Goal: Information Seeking & Learning: Learn about a topic

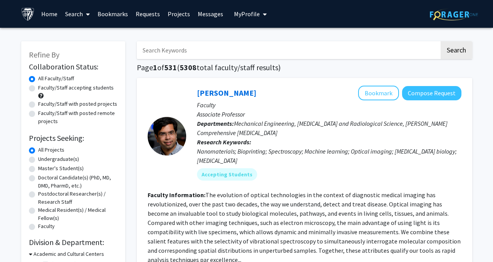
click at [176, 13] on link "Projects" at bounding box center [179, 13] width 30 height 27
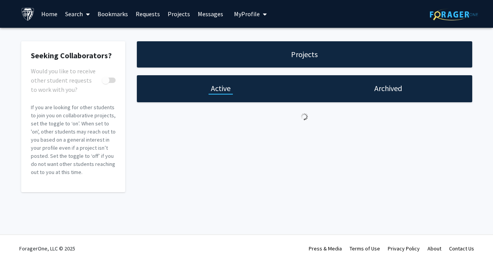
checkbox input "true"
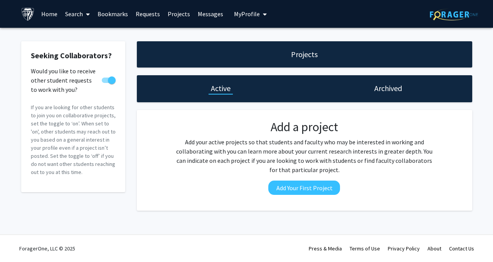
click at [196, 14] on link "Messages" at bounding box center [210, 13] width 33 height 27
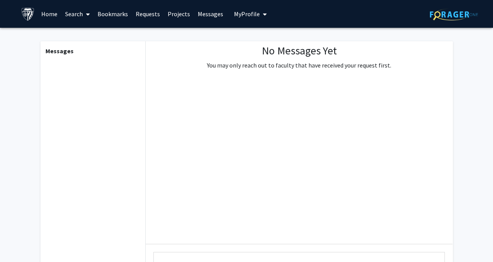
click at [132, 22] on link "Requests" at bounding box center [148, 13] width 32 height 27
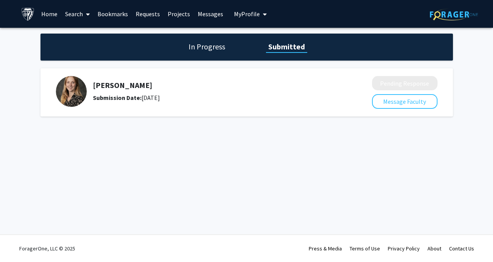
click at [49, 13] on link "Home" at bounding box center [49, 13] width 24 height 27
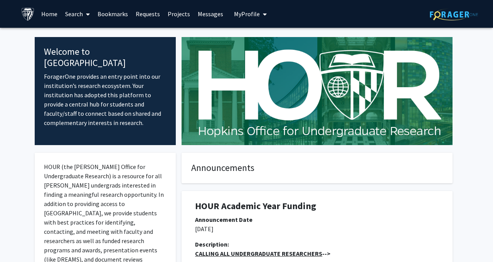
click at [79, 26] on link "Search" at bounding box center [77, 13] width 32 height 27
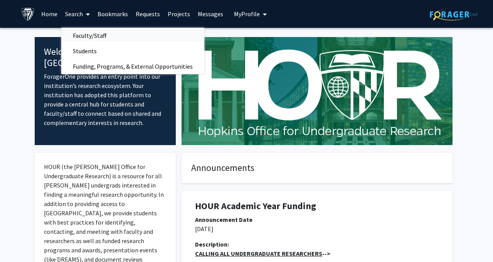
click at [87, 41] on span "Faculty/Staff" at bounding box center [89, 35] width 57 height 15
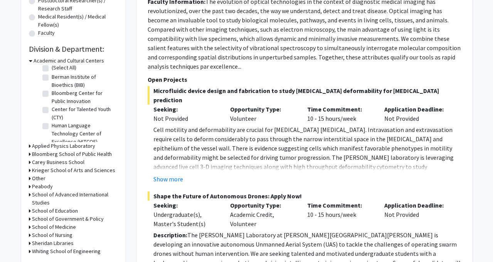
scroll to position [18, 0]
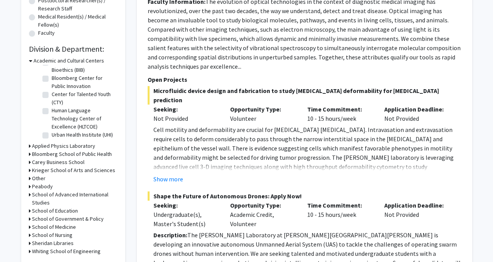
click at [35, 60] on h3 "Academic and Cultural Centers" at bounding box center [69, 61] width 70 height 8
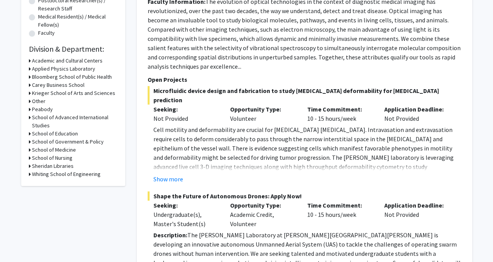
click at [38, 68] on h3 "Applied Physics Laboratory" at bounding box center [63, 69] width 63 height 8
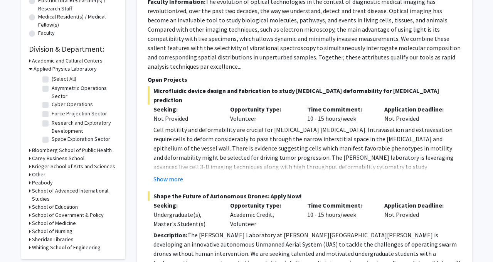
click at [38, 69] on h3 "Applied Physics Laboratory" at bounding box center [65, 69] width 63 height 8
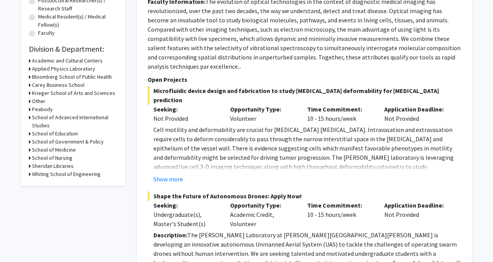
click at [45, 175] on h3 "Whiting School of Engineering" at bounding box center [66, 174] width 69 height 8
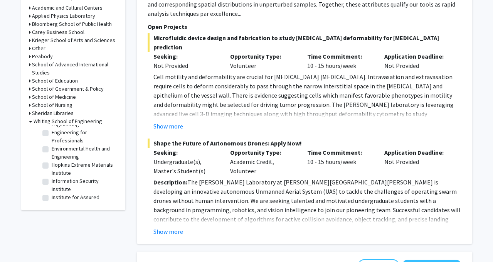
scroll to position [0, 0]
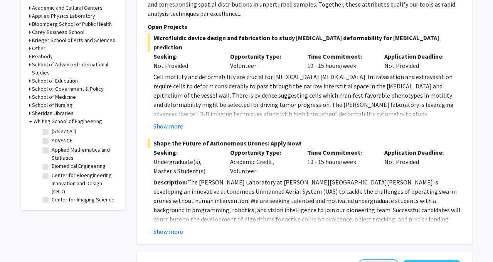
click at [47, 119] on h3 "Whiting School of Engineering" at bounding box center [68, 121] width 69 height 8
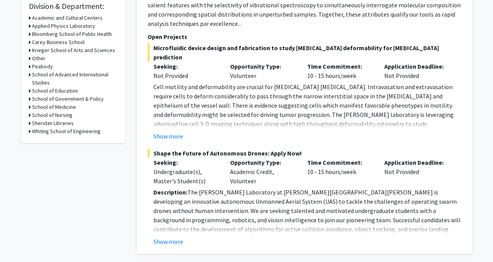
scroll to position [235, 0]
click at [81, 129] on h3 "Whiting School of Engineering" at bounding box center [66, 132] width 69 height 8
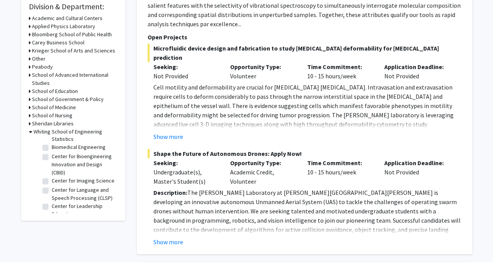
scroll to position [30, 0]
click at [52, 147] on label "Biomedical Engineering" at bounding box center [79, 146] width 54 height 8
click at [52, 147] on input "Biomedical Engineering" at bounding box center [54, 144] width 5 height 5
checkbox input "true"
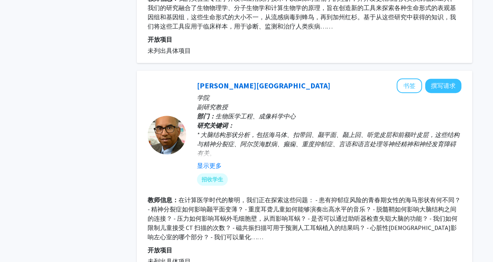
scroll to position [729, 0]
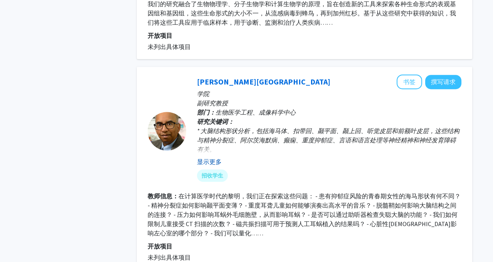
click at [213, 159] on font "显示更多" at bounding box center [209, 162] width 25 height 8
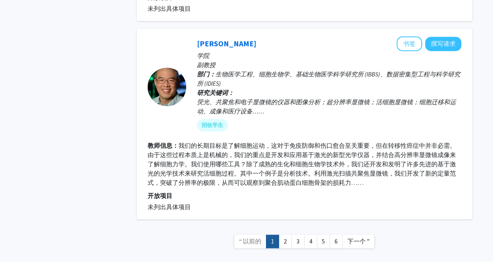
scroll to position [1717, 0]
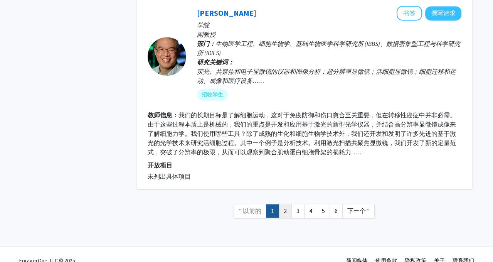
click at [289, 204] on link "2" at bounding box center [285, 210] width 13 height 13
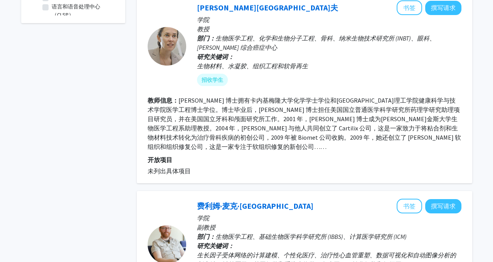
scroll to position [401, 0]
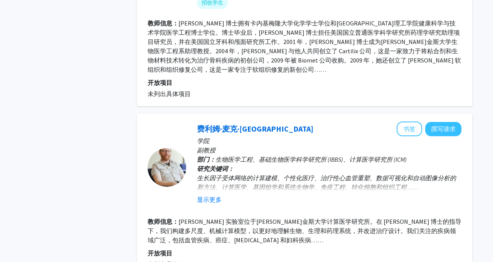
click at [217, 204] on fg-user-badges at bounding box center [329, 205] width 264 height 3
click at [216, 195] on font "显示更多" at bounding box center [209, 199] width 25 height 8
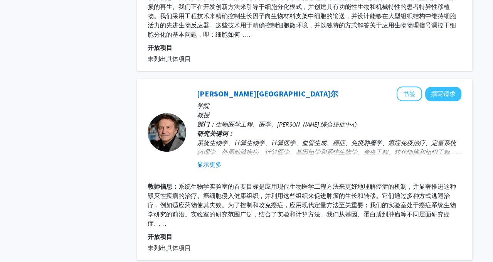
scroll to position [1318, 0]
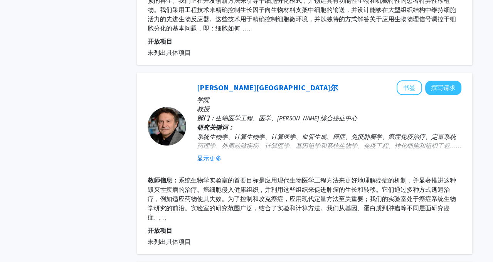
click at [206, 163] on fg-user-badges at bounding box center [329, 164] width 264 height 3
click at [206, 158] on font "显示更多" at bounding box center [209, 158] width 25 height 8
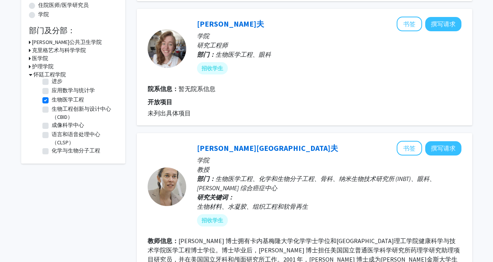
scroll to position [4, 0]
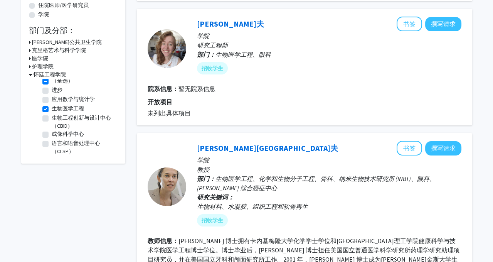
click at [52, 108] on label "生物医学工程" at bounding box center [68, 108] width 32 height 8
click at [52, 108] on input "生物医学工程" at bounding box center [54, 106] width 5 height 5
checkbox input "false"
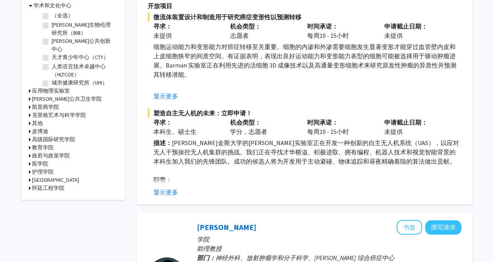
click at [54, 184] on font "怀廷工程学院" at bounding box center [48, 187] width 32 height 7
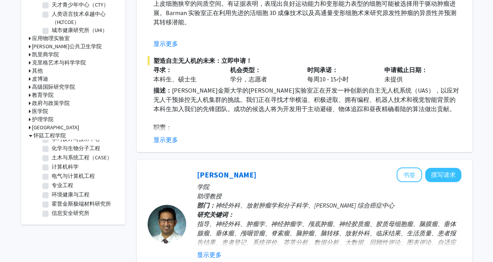
scroll to position [95, 0]
click at [52, 144] on label "化学与生物分子工程" at bounding box center [76, 148] width 49 height 8
click at [52, 144] on input "化学与生物分子工程" at bounding box center [54, 146] width 5 height 5
checkbox input "true"
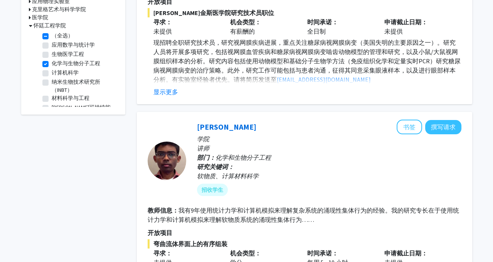
scroll to position [4, 0]
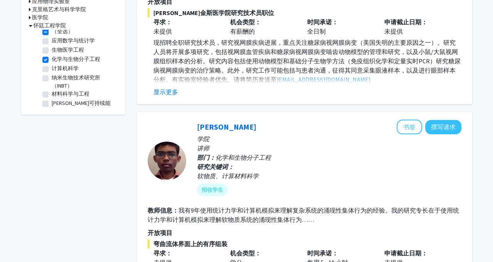
click at [52, 60] on label "化学与生物分子工程" at bounding box center [76, 59] width 49 height 8
click at [52, 60] on input "化学与生物分子工程" at bounding box center [54, 57] width 5 height 5
checkbox input "false"
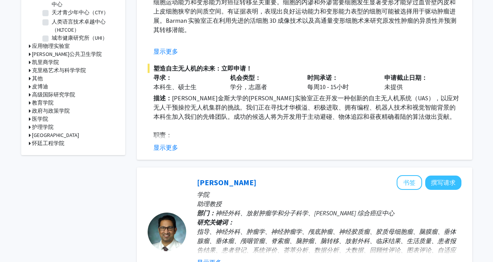
scroll to position [264, 0]
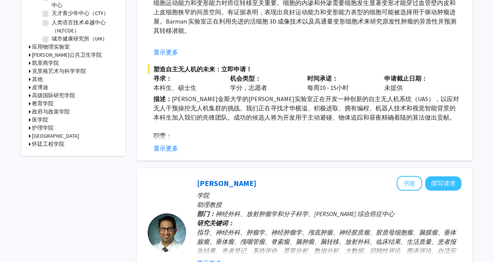
click at [43, 116] on font "医学院" at bounding box center [40, 119] width 16 height 7
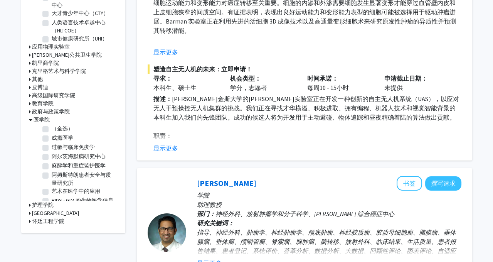
scroll to position [0, 0]
click at [52, 126] on label "（全选）" at bounding box center [63, 130] width 22 height 8
click at [52, 126] on input "（全选）" at bounding box center [54, 128] width 5 height 5
checkbox input "true"
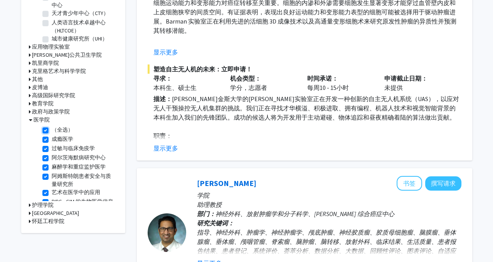
checkbox input "true"
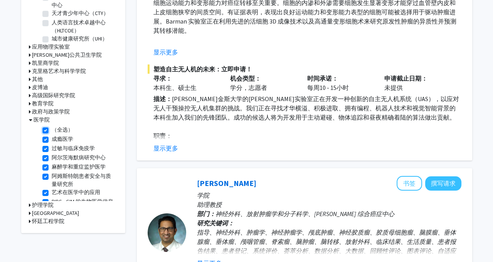
checkbox input "true"
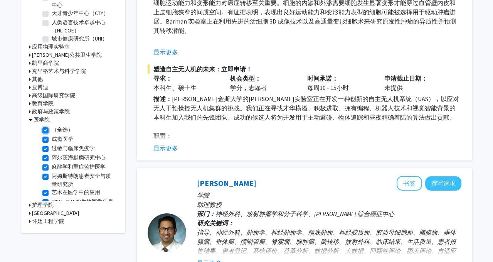
checkbox input "true"
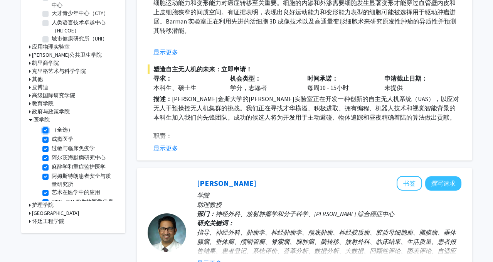
checkbox input "true"
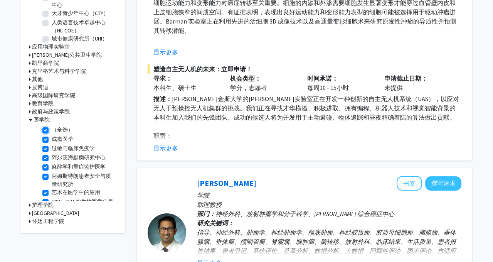
checkbox input "true"
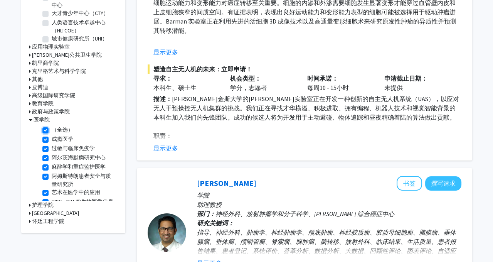
checkbox input "true"
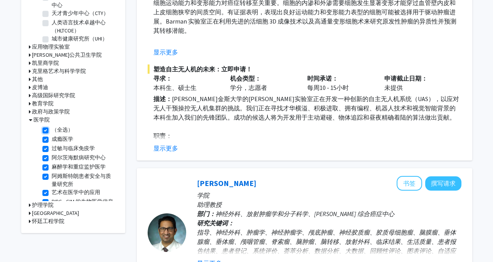
checkbox input "true"
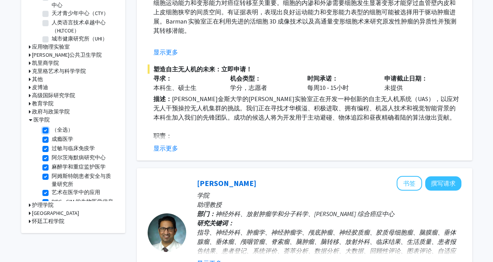
checkbox input "true"
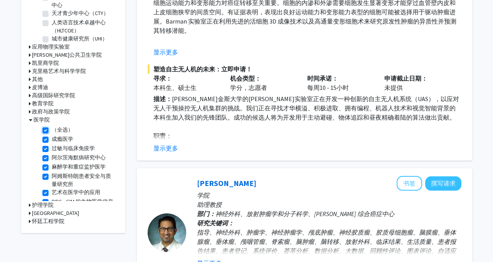
checkbox input "true"
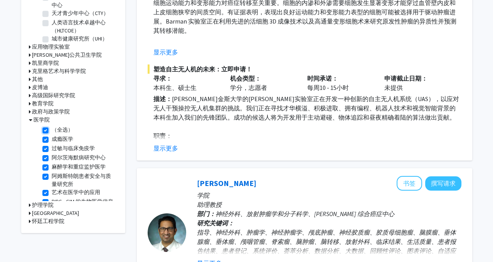
checkbox input "true"
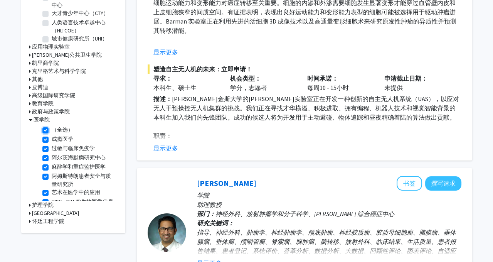
checkbox input "true"
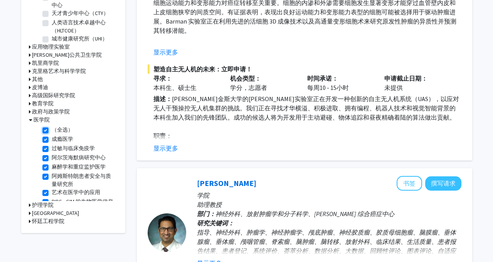
checkbox input "true"
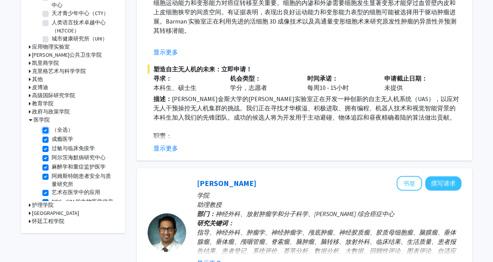
checkbox input "true"
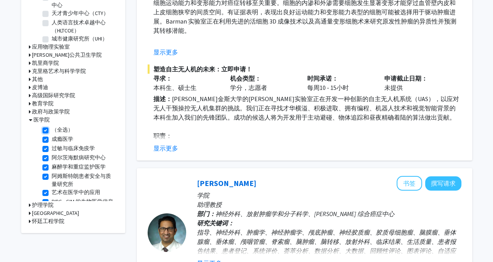
checkbox input "true"
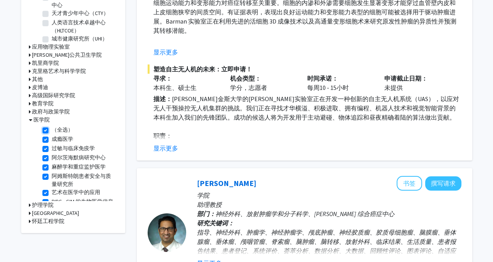
checkbox input "true"
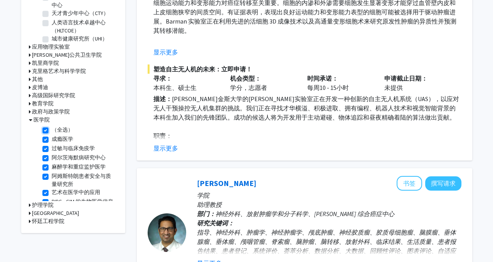
checkbox input "true"
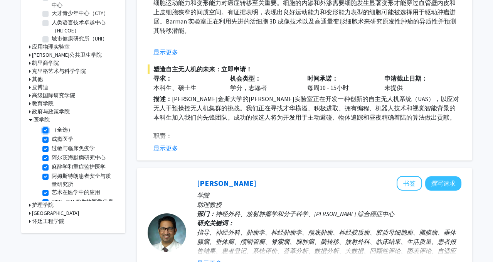
checkbox input "true"
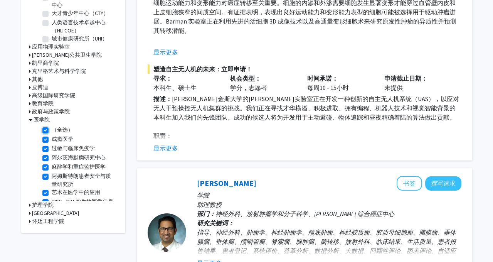
checkbox input "true"
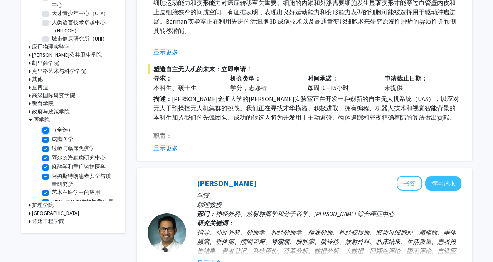
checkbox input "true"
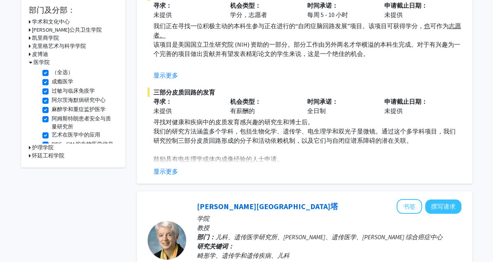
scroll to position [203, 0]
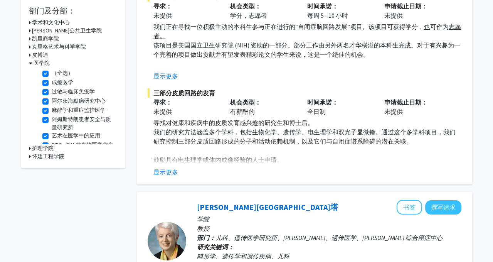
click at [52, 70] on label "（全选）" at bounding box center [63, 73] width 22 height 8
click at [52, 70] on input "（全选）" at bounding box center [54, 71] width 5 height 5
checkbox input "false"
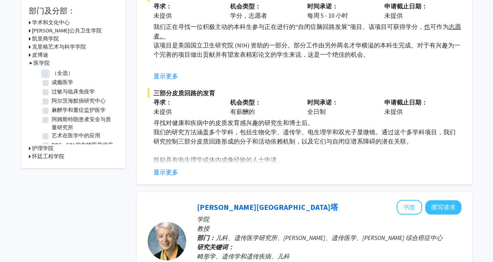
checkbox input "false"
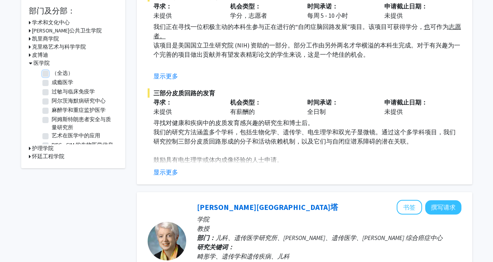
checkbox input "false"
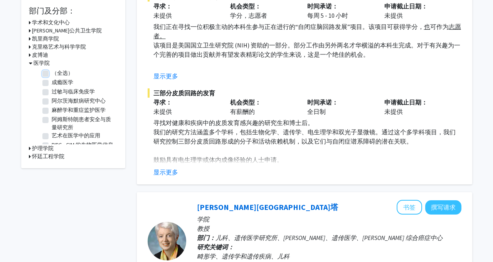
checkbox input "false"
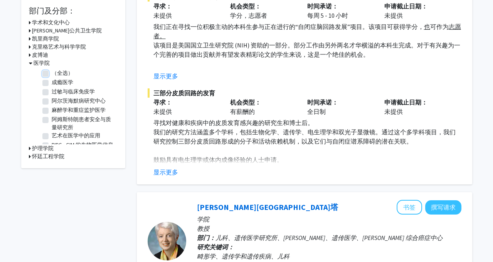
checkbox input "false"
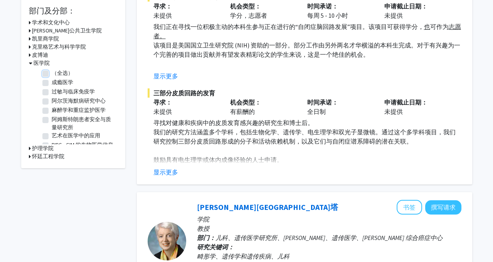
checkbox input "false"
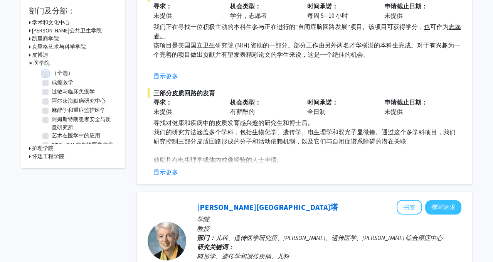
checkbox input "false"
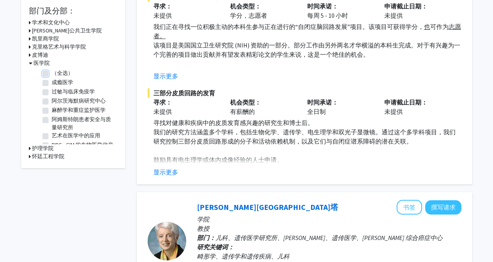
checkbox input "false"
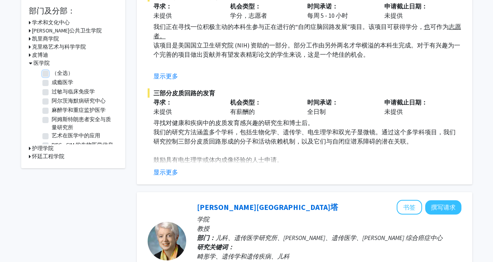
checkbox input "false"
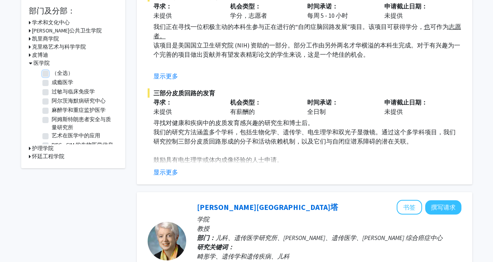
checkbox input "false"
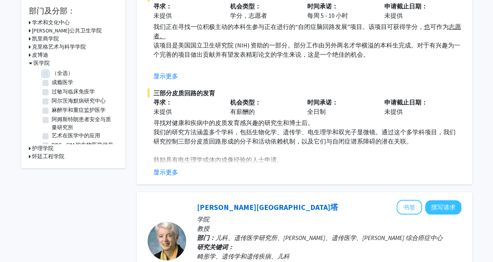
checkbox input "false"
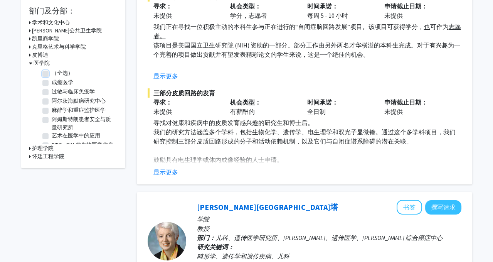
checkbox input "false"
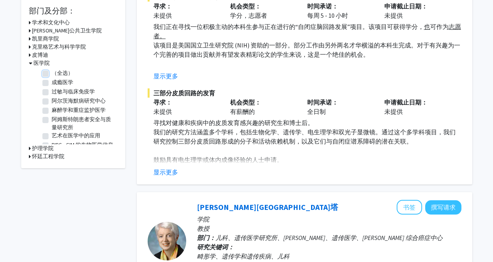
checkbox input "false"
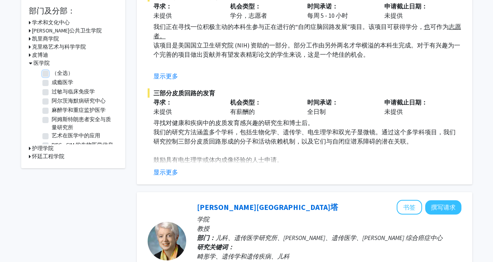
checkbox input "false"
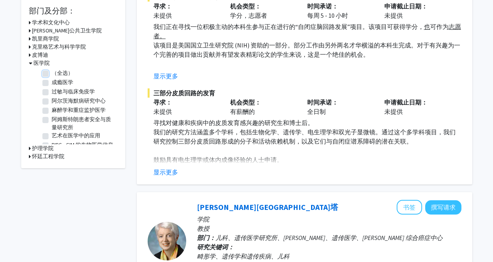
checkbox input "false"
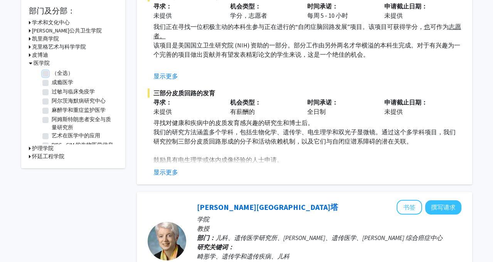
checkbox input "false"
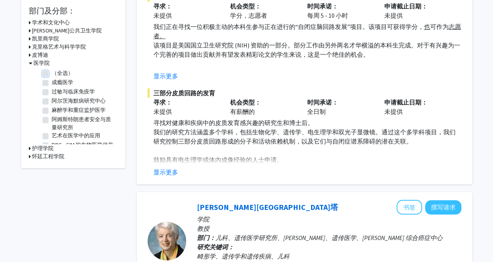
checkbox input "false"
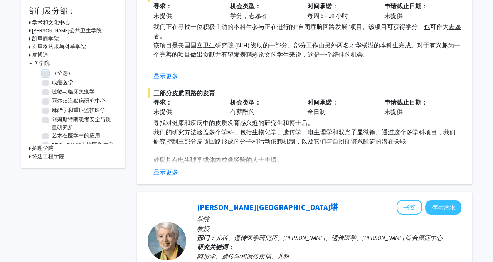
checkbox input "false"
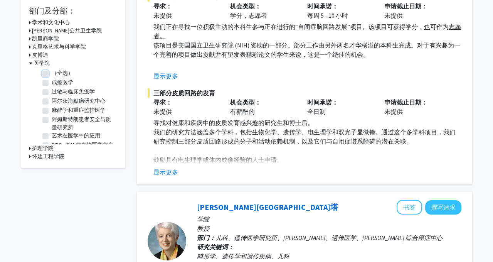
checkbox input "false"
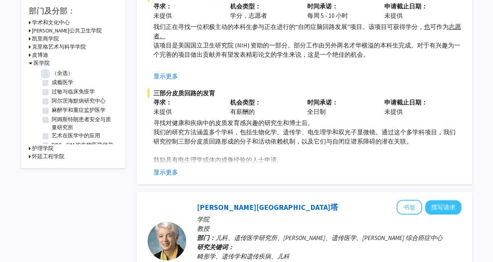
checkbox input "false"
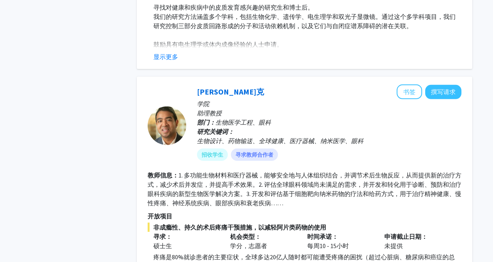
scroll to position [3651, 0]
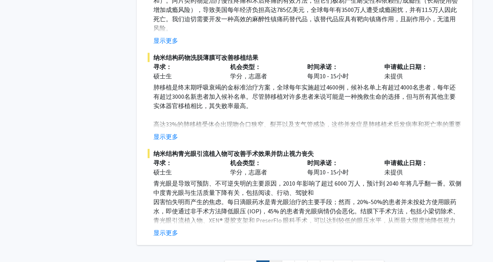
click at [277, 260] on link "2" at bounding box center [275, 266] width 13 height 13
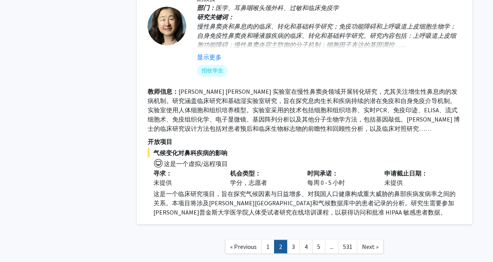
scroll to position [2488, 0]
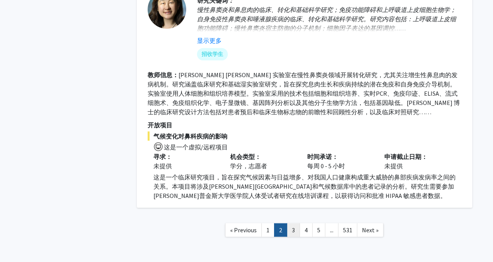
click at [293, 223] on link "3" at bounding box center [293, 229] width 13 height 13
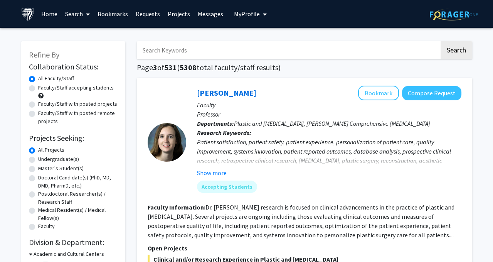
click at [223, 50] on input "Search Keywords" at bounding box center [288, 50] width 302 height 18
click at [440, 41] on button "Search" at bounding box center [456, 50] width 32 height 18
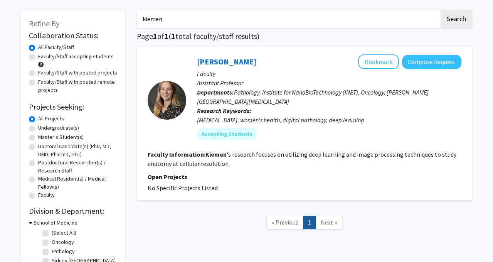
scroll to position [38, 0]
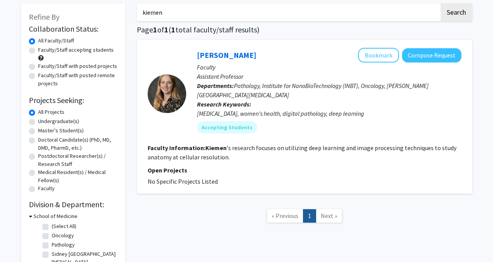
click at [207, 107] on p "Research Keywords: [MEDICAL_DATA], women's health, digital pathology, deep lear…" at bounding box center [329, 108] width 264 height 18
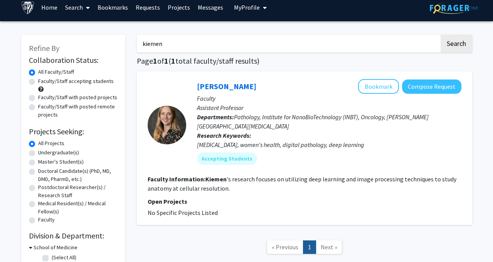
scroll to position [0, 0]
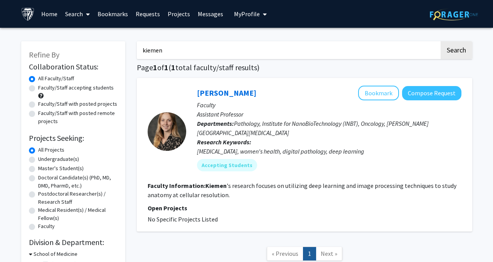
drag, startPoint x: 179, startPoint y: 52, endPoint x: 76, endPoint y: 52, distance: 103.2
click at [76, 52] on div "Refine By Collaboration Status: Collaboration Status All Faculty/Staff Collabor…" at bounding box center [246, 178] width 462 height 288
type input "guanshu"
click at [440, 41] on button "Search" at bounding box center [456, 50] width 32 height 18
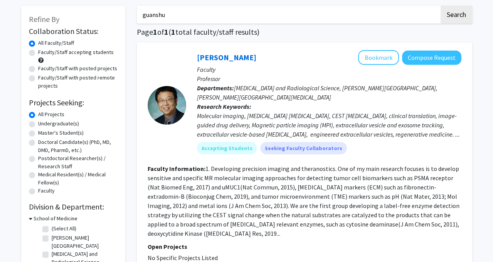
scroll to position [45, 0]
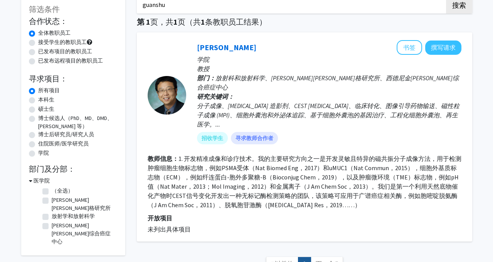
click at [210, 42] on div "[PERSON_NAME] 撰写请求" at bounding box center [329, 47] width 264 height 15
click at [210, 45] on font "[PERSON_NAME]" at bounding box center [226, 47] width 59 height 10
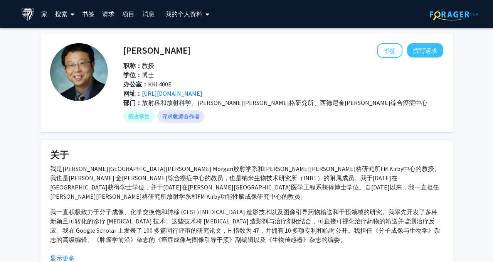
scroll to position [4, 0]
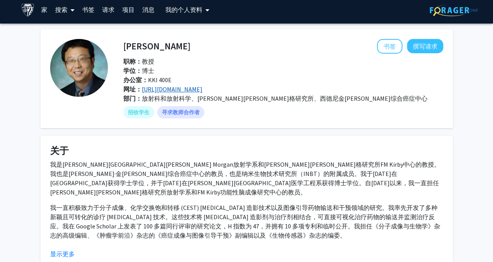
click at [184, 91] on font "[URL][DOMAIN_NAME]" at bounding box center [172, 89] width 60 height 8
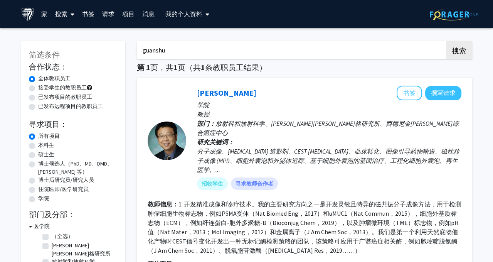
drag, startPoint x: 362, startPoint y: 49, endPoint x: 92, endPoint y: 54, distance: 270.1
click at [92, 54] on div "筛选条件 合作状态： 合作状态 全体教职员工 合作状态 接受学生的教职员工 合作状态 已发布项目的教职员工 合作状态 已发布远程项目的教职员工 寻求项目： 项…" at bounding box center [246, 183] width 462 height 298
click at [446, 41] on button "搜索" at bounding box center [459, 50] width 26 height 18
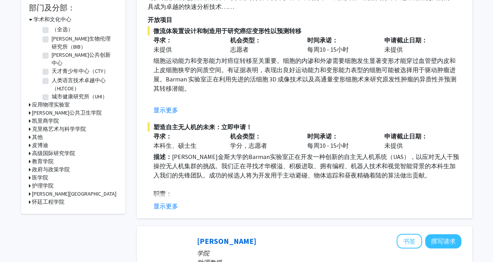
scroll to position [221, 0]
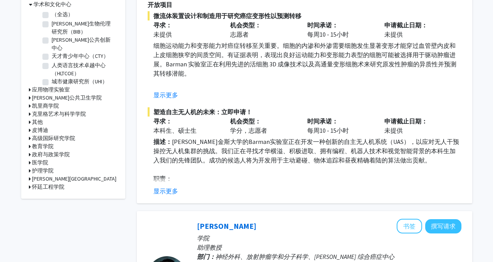
click at [37, 159] on font "医学院" at bounding box center [40, 162] width 16 height 7
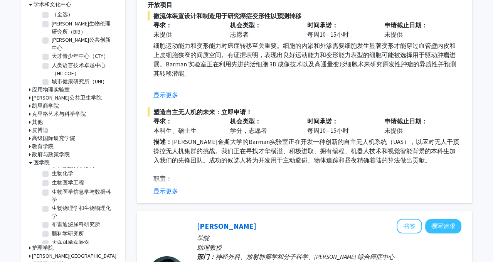
scroll to position [91, 0]
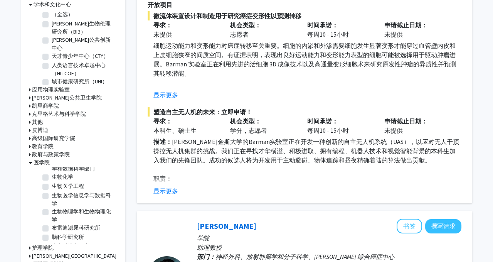
click at [52, 182] on label "生物医学工程" at bounding box center [68, 186] width 32 height 8
click at [52, 182] on input "生物医学工程" at bounding box center [54, 184] width 5 height 5
checkbox input "true"
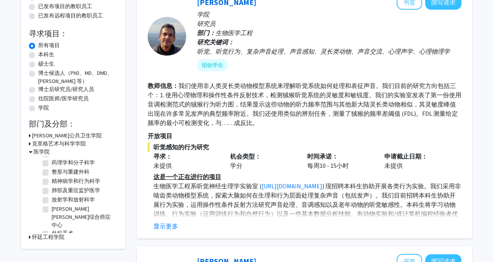
scroll to position [336, 0]
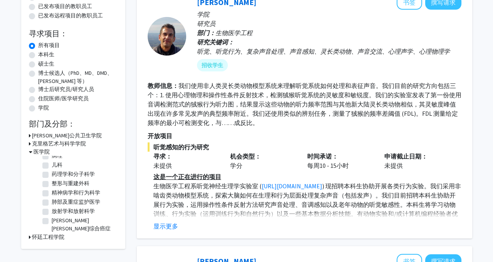
click at [52, 216] on label "[PERSON_NAME][PERSON_NAME]综合癌症中心" at bounding box center [84, 228] width 64 height 24
click at [52, 216] on input "[PERSON_NAME][PERSON_NAME]综合癌症中心" at bounding box center [54, 218] width 5 height 5
checkbox input "true"
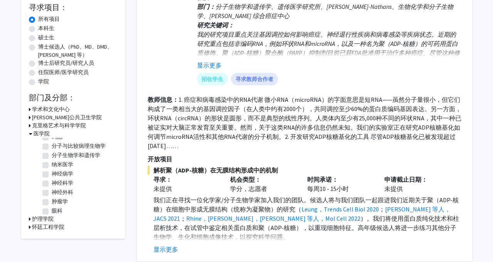
scroll to position [502, 0]
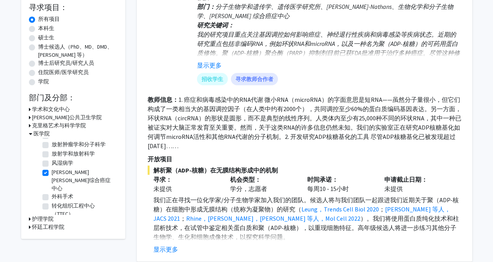
click at [52, 201] on label "转化组织工程中心（TTEC）" at bounding box center [84, 209] width 64 height 16
click at [52, 201] on input "转化组织工程中心（TTEC）" at bounding box center [54, 203] width 5 height 5
checkbox input "true"
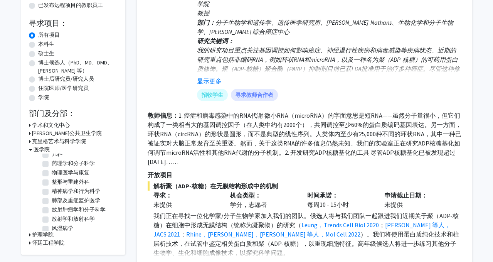
scroll to position [452, 0]
click at [52, 206] on label "放射肿瘤学和分子科学" at bounding box center [79, 210] width 54 height 8
click at [52, 206] on input "放射肿瘤学和分子科学" at bounding box center [54, 208] width 5 height 5
checkbox input "true"
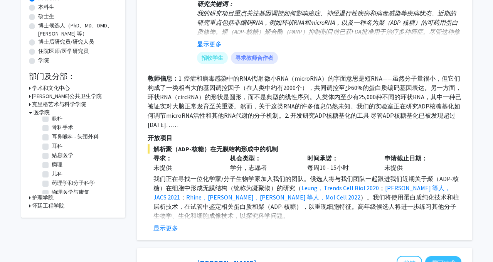
scroll to position [398, 0]
click at [52, 158] on label "病理" at bounding box center [57, 162] width 11 height 8
click at [52, 158] on input "病理" at bounding box center [54, 160] width 5 height 5
checkbox input "true"
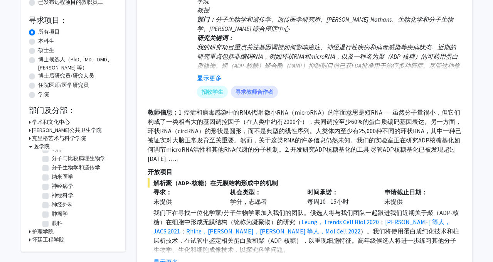
scroll to position [335, 0]
click at [52, 209] on label "肿瘤学" at bounding box center [60, 213] width 16 height 8
click at [52, 209] on input "肿瘤学" at bounding box center [54, 211] width 5 height 5
checkbox input "true"
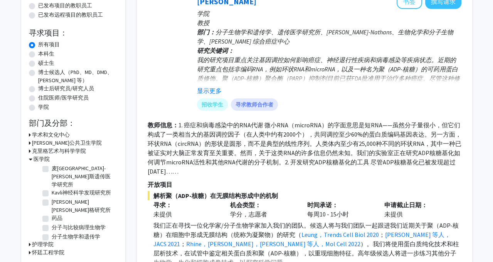
scroll to position [331, 0]
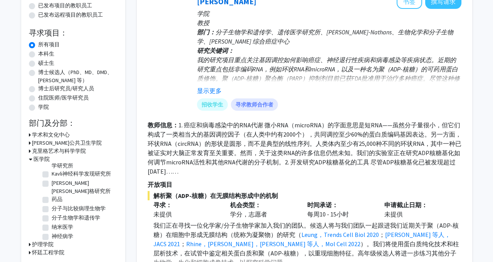
click at [52, 250] on label "神经外科" at bounding box center [63, 254] width 22 height 8
click at [52, 250] on input "神经外科" at bounding box center [54, 252] width 5 height 5
checkbox input "true"
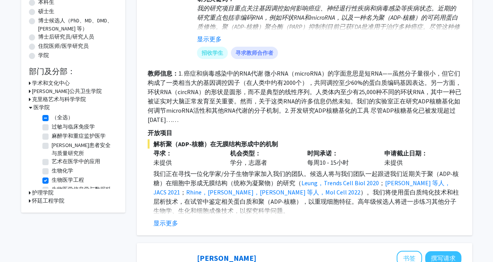
scroll to position [158, 0]
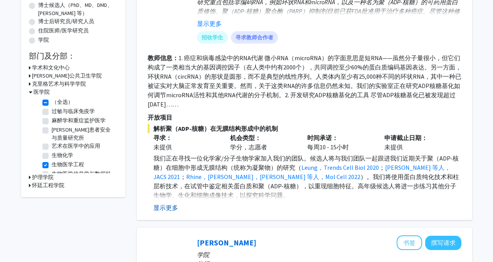
click at [164, 204] on font "显示更多" at bounding box center [165, 207] width 25 height 8
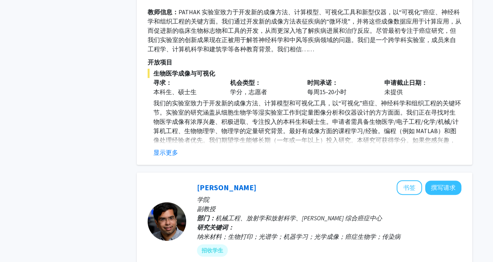
scroll to position [520, 0]
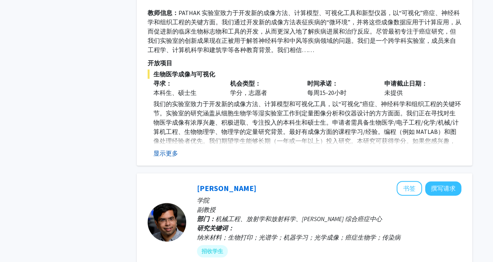
click at [167, 154] on font "显示更多" at bounding box center [165, 153] width 25 height 8
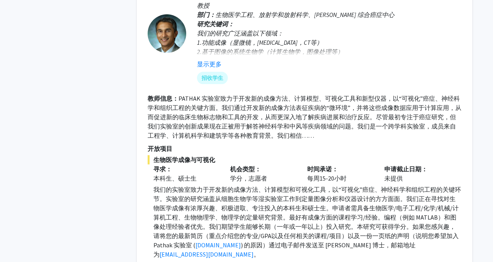
scroll to position [435, 0]
click at [213, 57] on fg-read-more "我们的研究广泛涵盖以下领域： 1.功能成像（显微镜，[MEDICAL_DATA]，CT等） 2.基于图像的系统生物学（计算生物学，图像处理等） 4.可视化和计…" at bounding box center [329, 49] width 264 height 40
click at [211, 69] on fg-user-badges "招收学生" at bounding box center [329, 76] width 264 height 15
click at [211, 62] on font "显示更多" at bounding box center [209, 64] width 25 height 8
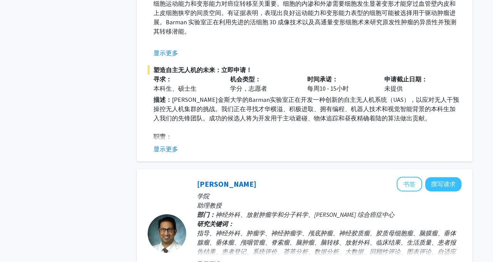
scroll to position [1084, 0]
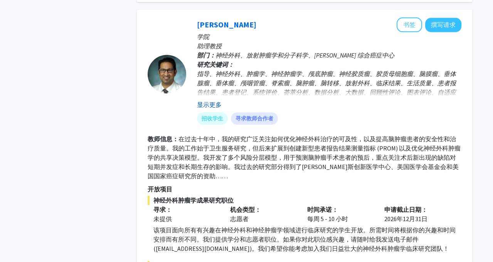
click at [208, 102] on font "显示更多" at bounding box center [209, 105] width 25 height 8
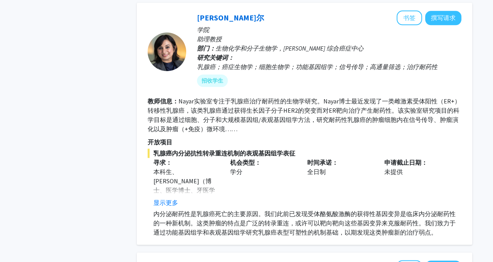
scroll to position [1486, 0]
click at [176, 198] on font "显示更多" at bounding box center [165, 202] width 25 height 8
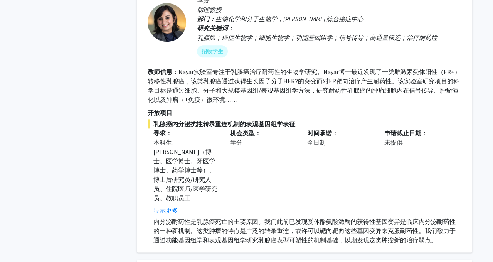
scroll to position [1518, 0]
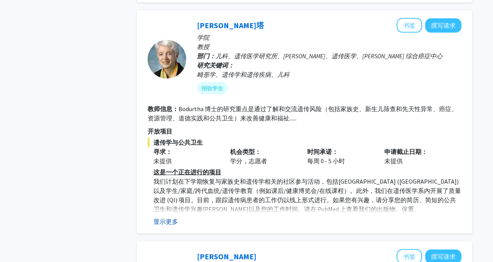
click at [171, 217] on font "显示更多" at bounding box center [165, 221] width 25 height 8
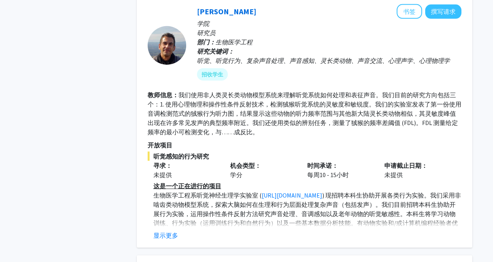
scroll to position [2716, 0]
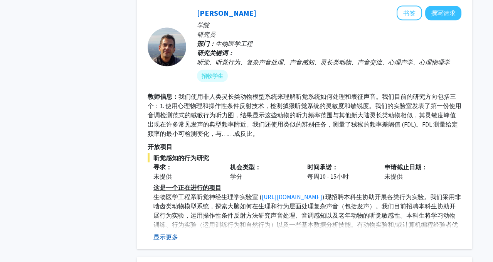
click at [170, 233] on font "显示更多" at bounding box center [165, 237] width 25 height 8
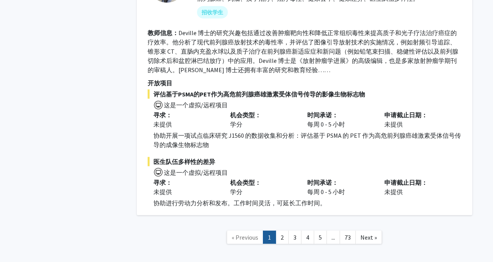
scroll to position [3088, 0]
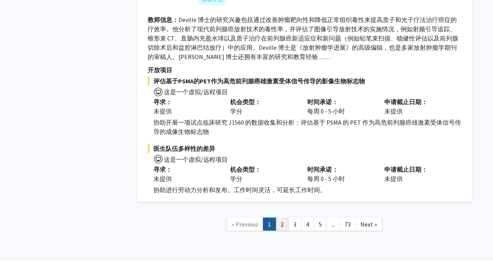
click at [279, 217] on link "2" at bounding box center [281, 223] width 13 height 13
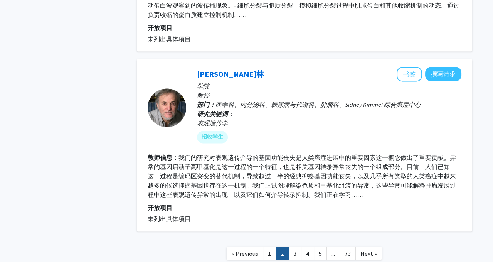
scroll to position [2027, 0]
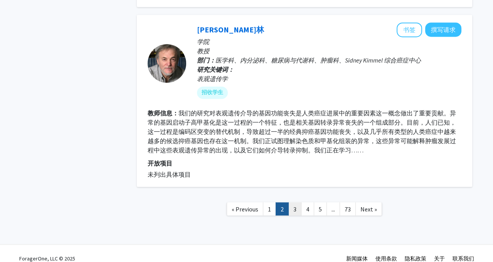
click at [294, 204] on link "3" at bounding box center [294, 208] width 13 height 13
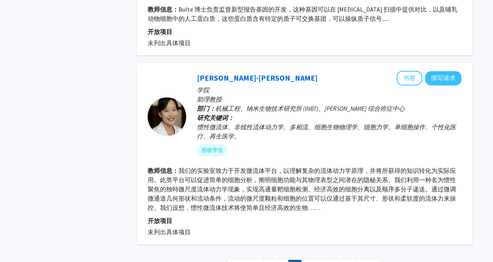
scroll to position [1643, 0]
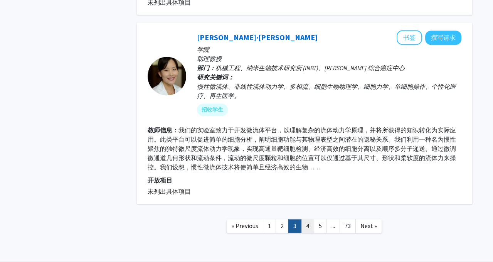
click at [308, 219] on link "4" at bounding box center [307, 225] width 13 height 13
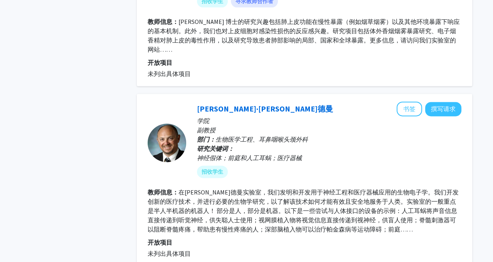
scroll to position [1692, 0]
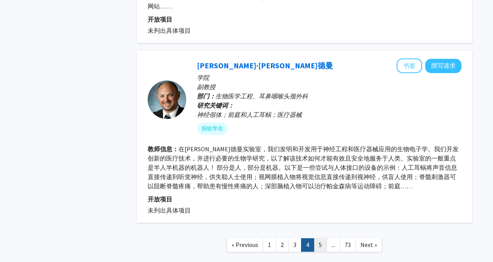
click at [316, 238] on link "5" at bounding box center [320, 244] width 13 height 13
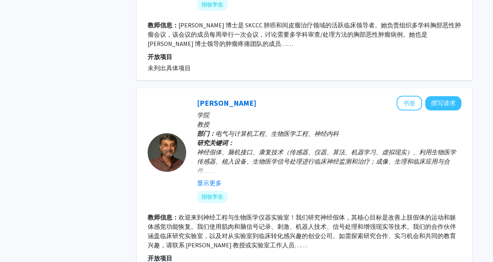
scroll to position [1442, 0]
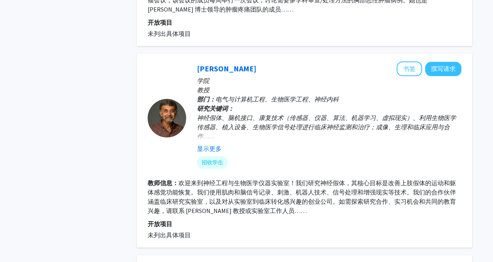
click at [218, 153] on fg-user-badges "招收学生" at bounding box center [329, 160] width 264 height 15
click at [218, 144] on font "显示更多" at bounding box center [209, 148] width 25 height 8
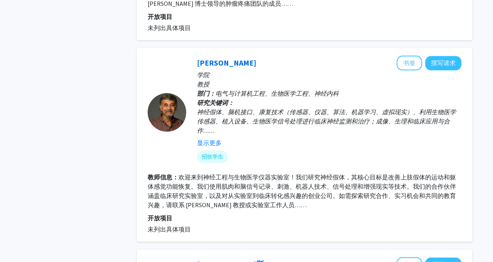
scroll to position [1448, 0]
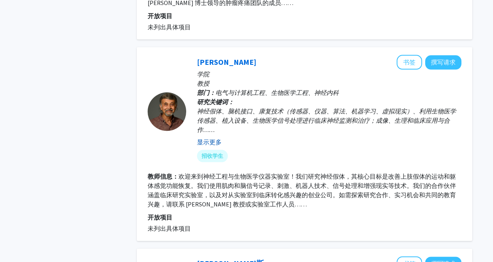
click at [213, 140] on font "显示更多" at bounding box center [209, 142] width 25 height 8
click at [211, 138] on font "显示更多" at bounding box center [209, 142] width 25 height 8
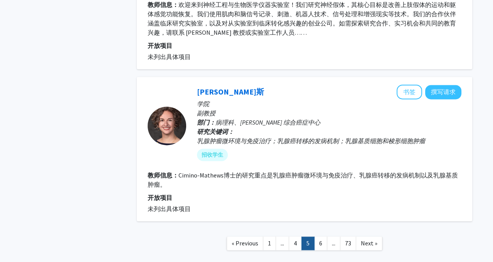
scroll to position [1623, 0]
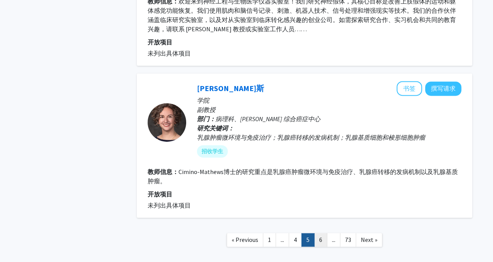
click at [319, 233] on link "6" at bounding box center [320, 239] width 13 height 13
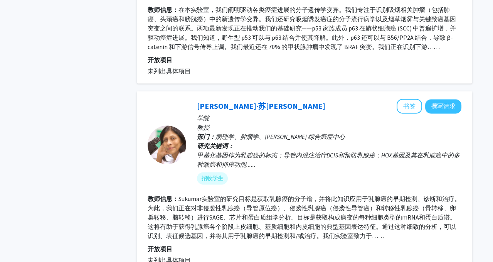
scroll to position [1713, 0]
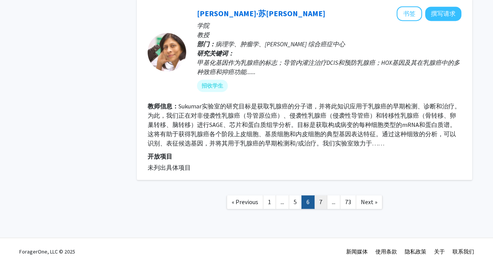
click at [315, 196] on link "7" at bounding box center [320, 201] width 13 height 13
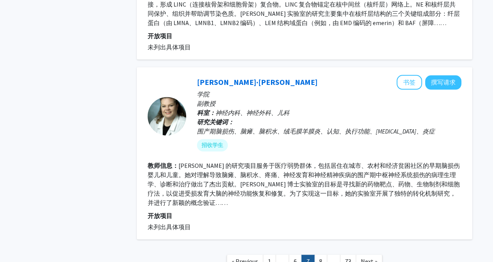
scroll to position [1612, 0]
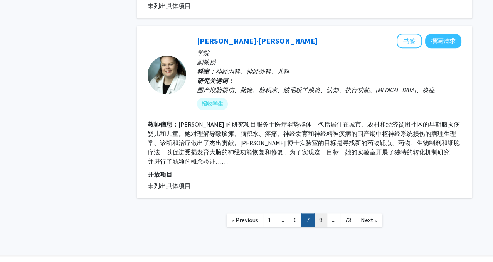
click at [319, 213] on link "8" at bounding box center [320, 219] width 13 height 13
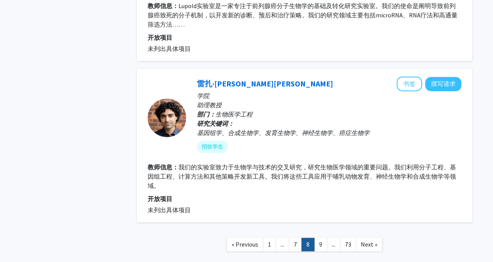
scroll to position [1671, 0]
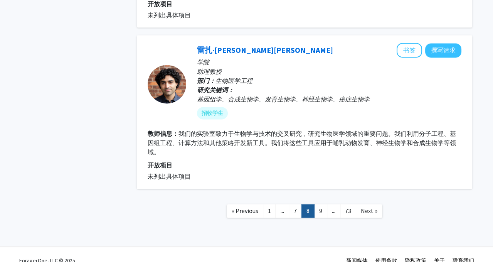
click at [314, 207] on nav "« Previous 1 ... 7 8 9 ... 73 Next »" at bounding box center [304, 211] width 335 height 31
click at [314, 204] on link "9" at bounding box center [320, 210] width 13 height 13
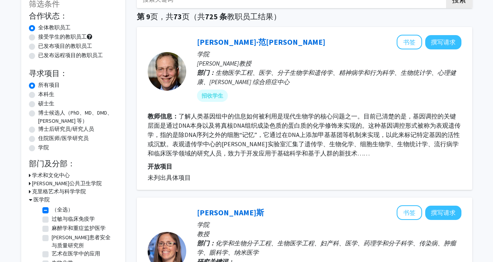
scroll to position [55, 0]
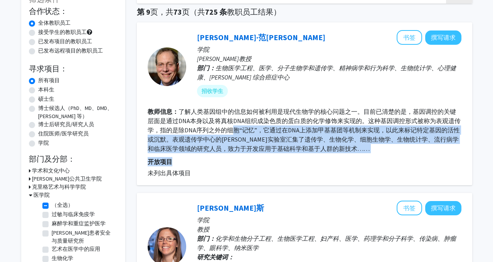
drag, startPoint x: 230, startPoint y: 133, endPoint x: 284, endPoint y: 163, distance: 62.4
click at [284, 163] on fg-search-faculty "[PERSON_NAME]·范[PERSON_NAME] 书签 撰写请求 学院 [PERSON_NAME]教授 部门： 生物医学工程、医学、分子生物学和遗传学…" at bounding box center [305, 103] width 314 height 147
click at [284, 163] on p "开放项目" at bounding box center [305, 161] width 314 height 9
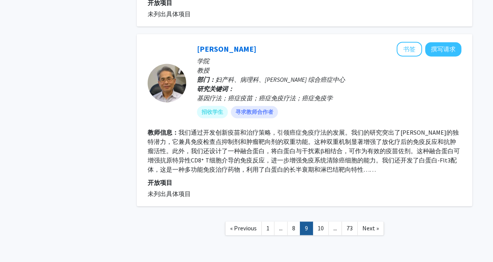
scroll to position [1695, 0]
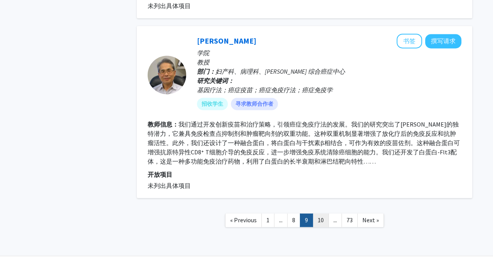
click at [324, 213] on link "10" at bounding box center [320, 219] width 16 height 13
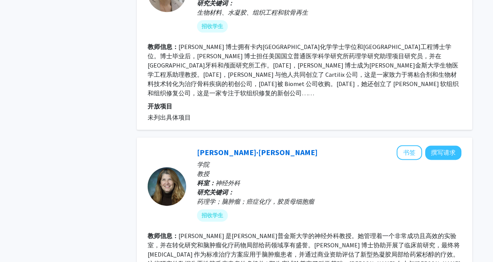
scroll to position [1667, 0]
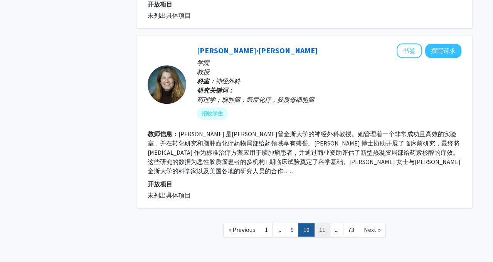
click at [320, 223] on link "11" at bounding box center [322, 229] width 16 height 13
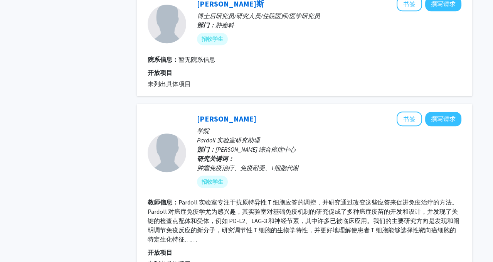
scroll to position [1261, 0]
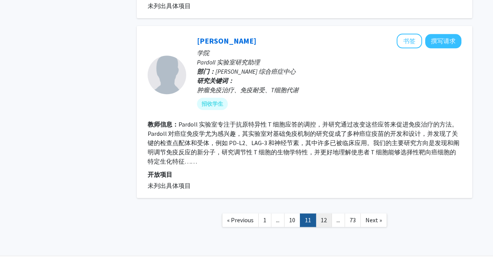
click at [327, 213] on link "12" at bounding box center [323, 219] width 16 height 13
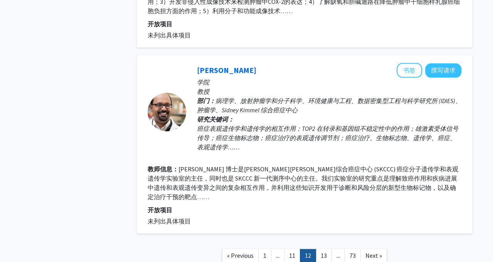
scroll to position [1463, 0]
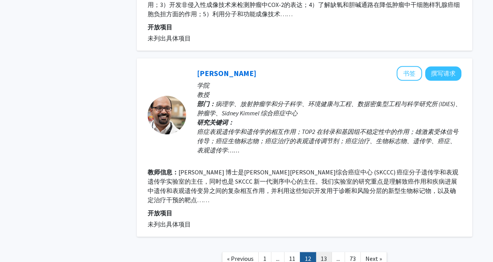
click at [325, 252] on link "13" at bounding box center [323, 258] width 16 height 13
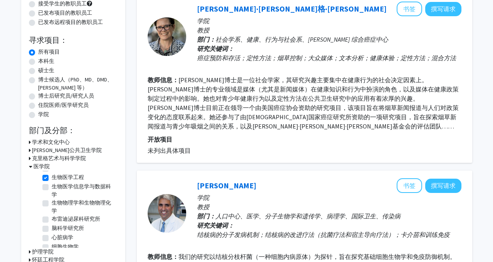
scroll to position [82, 0]
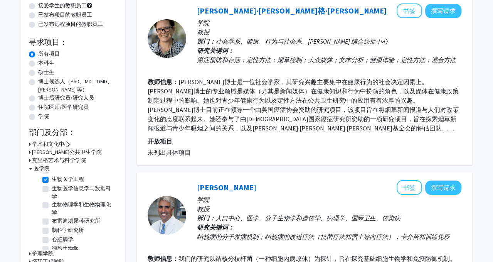
click at [39, 168] on font "医学院" at bounding box center [42, 167] width 16 height 7
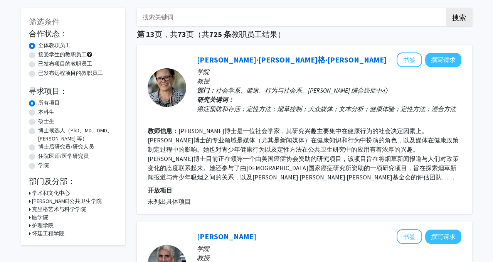
scroll to position [0, 0]
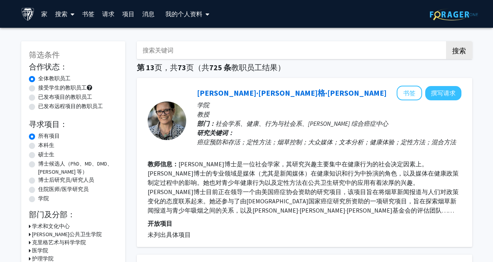
click at [35, 79] on div "全体教职员工" at bounding box center [73, 78] width 89 height 9
click at [38, 79] on label "全体教职员工" at bounding box center [54, 78] width 32 height 8
click at [38, 79] on input "全体教职员工" at bounding box center [40, 76] width 5 height 5
click at [38, 89] on label "接受学生的教职员工" at bounding box center [62, 88] width 49 height 8
click at [38, 89] on input "接受学生的教职员工" at bounding box center [40, 86] width 5 height 5
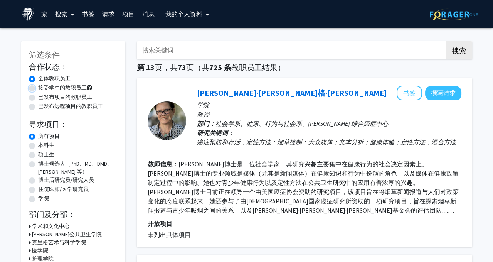
radio input "true"
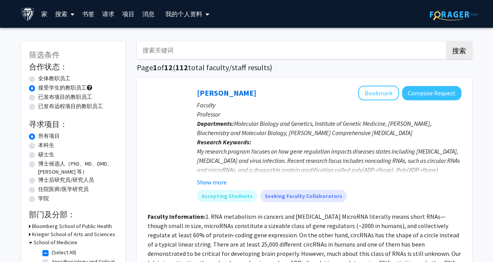
click at [38, 80] on label "全体教职员工" at bounding box center [54, 78] width 32 height 8
click at [38, 79] on input "全体教职员工" at bounding box center [40, 76] width 5 height 5
radio input "true"
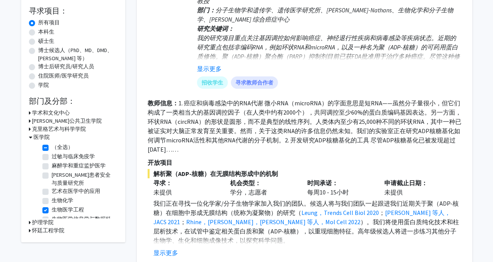
scroll to position [114, 0]
click at [52, 147] on label "（全选）" at bounding box center [63, 147] width 22 height 8
click at [52, 147] on input "（全选）" at bounding box center [54, 145] width 5 height 5
checkbox input "false"
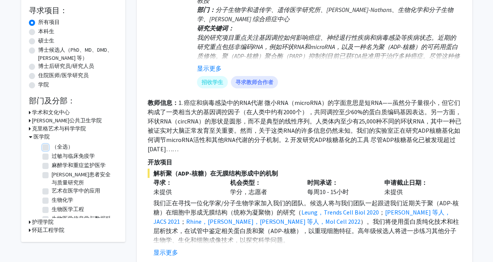
checkbox input "false"
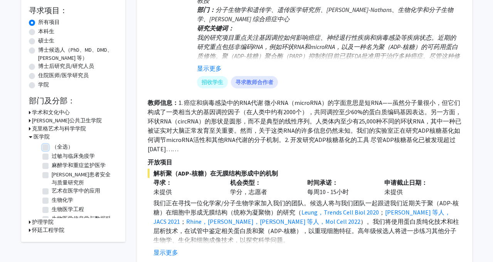
checkbox input "false"
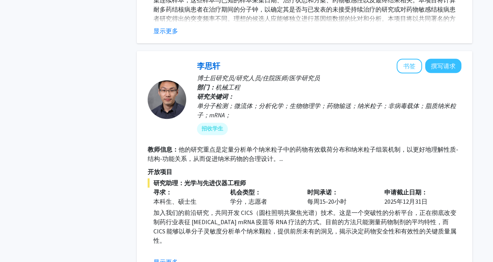
scroll to position [1195, 0]
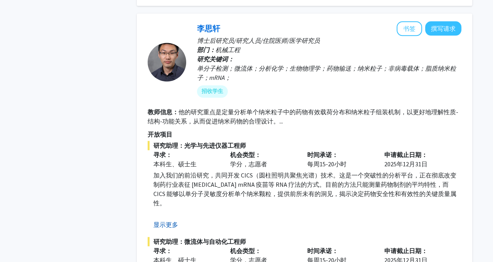
click at [176, 220] on font "显示更多" at bounding box center [165, 224] width 25 height 8
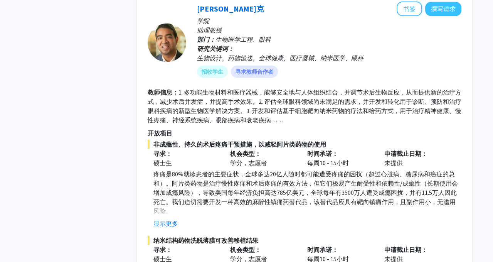
scroll to position [3596, 0]
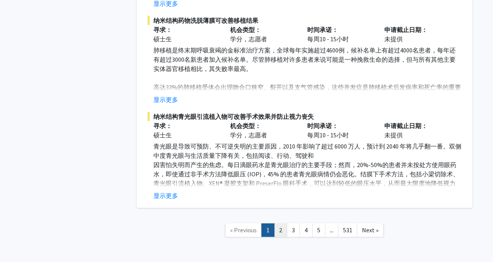
click at [283, 223] on link "2" at bounding box center [280, 229] width 13 height 13
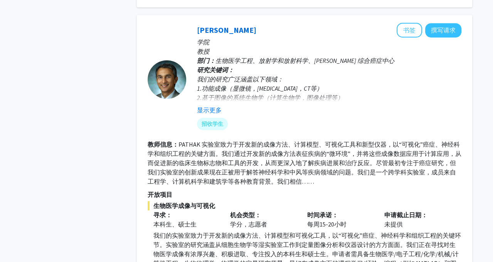
scroll to position [848, 0]
click at [213, 114] on fg-user-badges "招收学生" at bounding box center [329, 121] width 264 height 15
click at [213, 112] on button "显示更多" at bounding box center [209, 109] width 25 height 9
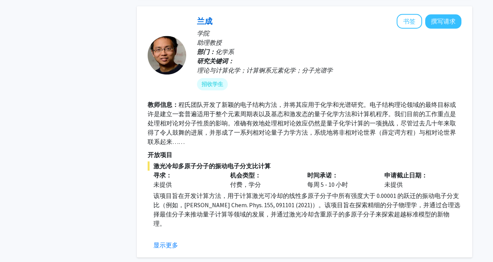
scroll to position [1161, 0]
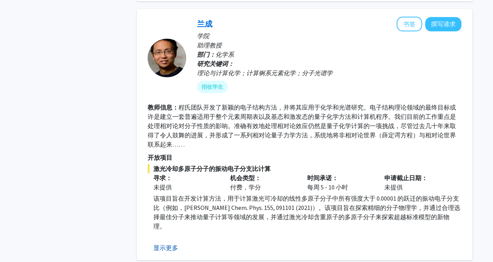
click at [157, 248] on font "显示更多" at bounding box center [165, 247] width 25 height 8
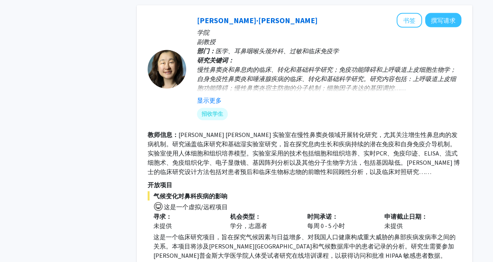
scroll to position [2519, 0]
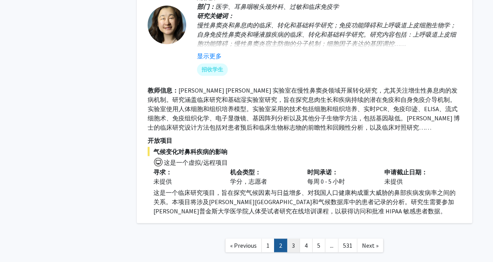
click at [291, 238] on link "3" at bounding box center [293, 244] width 13 height 13
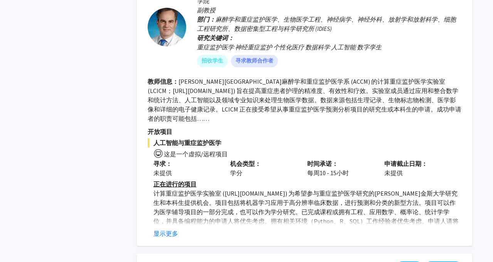
scroll to position [1378, 0]
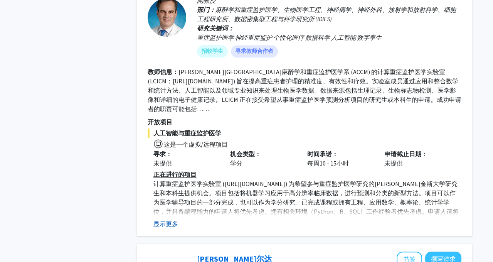
click at [169, 222] on font "显示更多" at bounding box center [165, 224] width 25 height 8
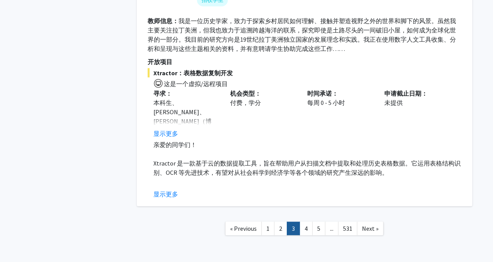
scroll to position [2485, 0]
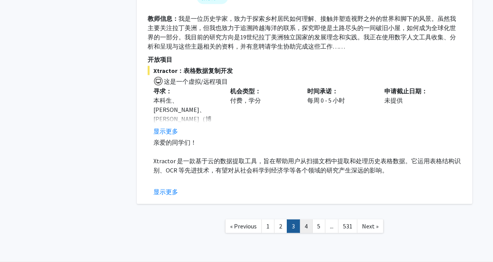
click at [304, 227] on link "4" at bounding box center [305, 225] width 13 height 13
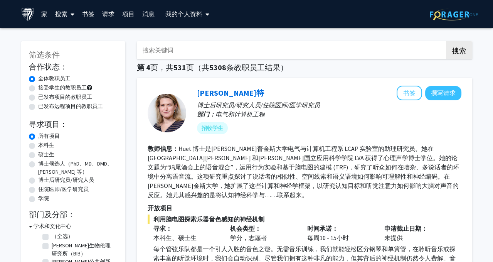
click at [254, 55] on input "搜索关键词" at bounding box center [288, 50] width 302 height 18
click at [446, 41] on button "搜索" at bounding box center [459, 50] width 26 height 18
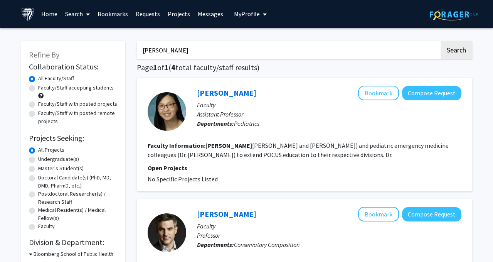
click at [242, 44] on input "[PERSON_NAME]" at bounding box center [288, 50] width 302 height 18
click at [242, 50] on input "[PERSON_NAME]" at bounding box center [288, 50] width 302 height 18
type input "d"
type input "wirtz"
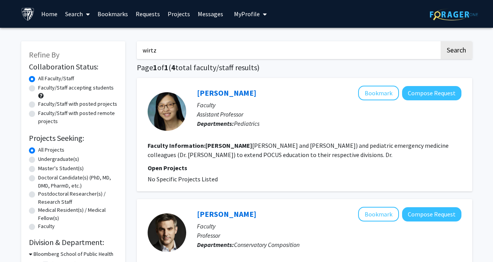
click at [440, 41] on button "Search" at bounding box center [456, 50] width 32 height 18
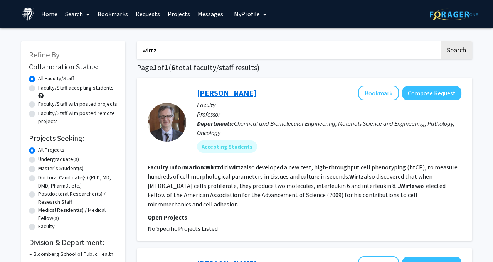
click at [211, 97] on link "[PERSON_NAME]" at bounding box center [226, 93] width 59 height 10
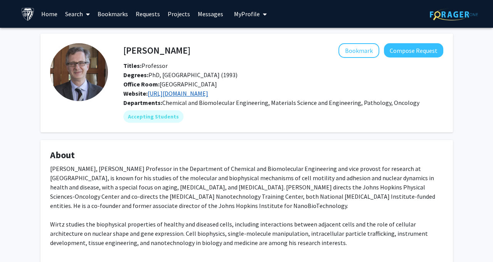
click at [190, 92] on link "[URL][DOMAIN_NAME]" at bounding box center [178, 93] width 60 height 8
click at [204, 89] on link "[URL][DOMAIN_NAME]" at bounding box center [178, 93] width 60 height 8
drag, startPoint x: 170, startPoint y: 48, endPoint x: 124, endPoint y: 47, distance: 46.6
click at [122, 46] on div "[PERSON_NAME] Bookmark Compose Request" at bounding box center [282, 50] width 331 height 15
drag, startPoint x: 124, startPoint y: 47, endPoint x: 179, endPoint y: 47, distance: 55.5
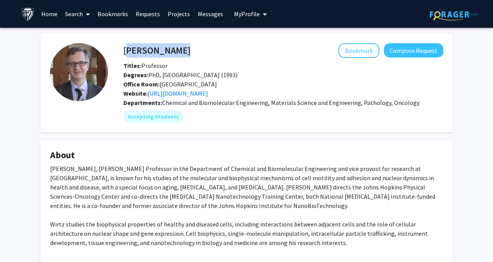
click at [179, 47] on div "[PERSON_NAME] Bookmark Compose Request" at bounding box center [282, 50] width 331 height 15
copy h4 "[PERSON_NAME]"
